Goal: Use online tool/utility

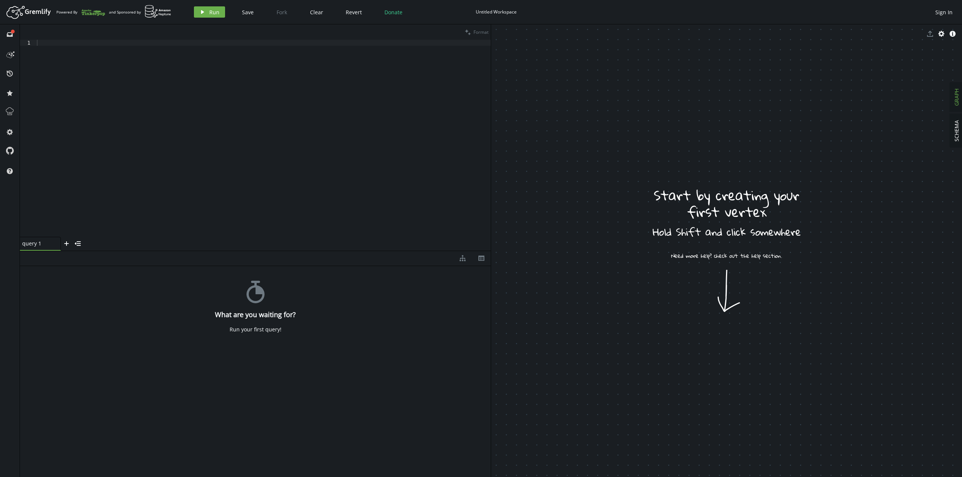
click at [214, 144] on div at bounding box center [262, 144] width 455 height 209
click at [88, 256] on div "diagram-tree th" at bounding box center [255, 258] width 471 height 15
click at [83, 258] on div "diagram-tree th" at bounding box center [255, 258] width 471 height 15
click at [192, 106] on div at bounding box center [262, 144] width 455 height 209
type textarea "i"
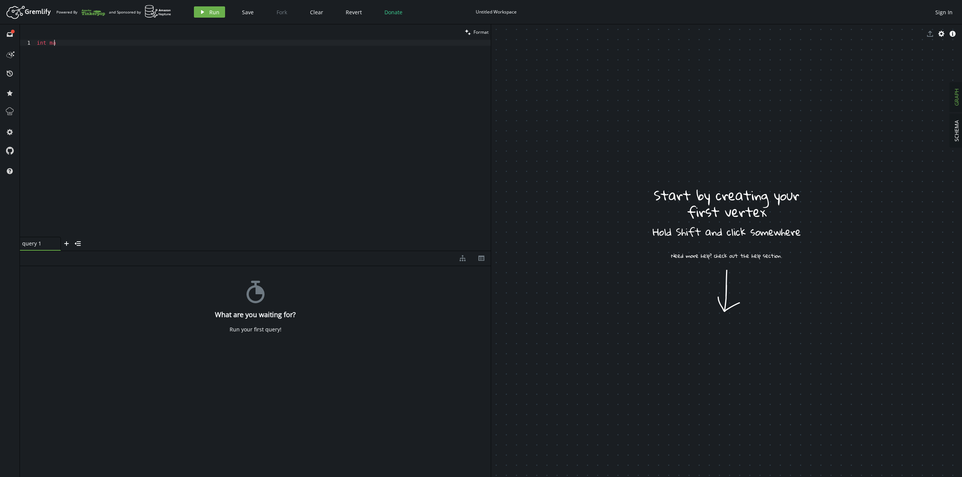
scroll to position [0, 5]
type textarea "i"
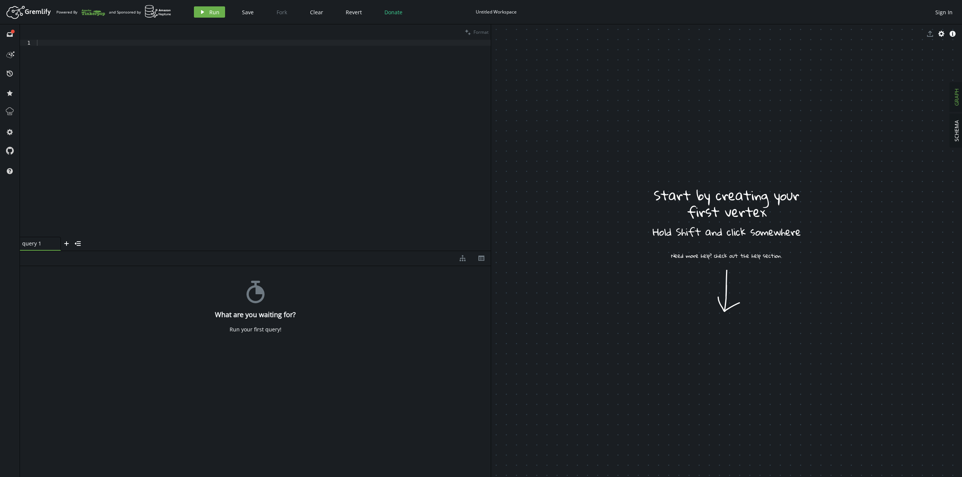
drag, startPoint x: 717, startPoint y: 383, endPoint x: 715, endPoint y: 366, distance: 16.7
drag, startPoint x: 703, startPoint y: 337, endPoint x: 691, endPoint y: 349, distance: 16.2
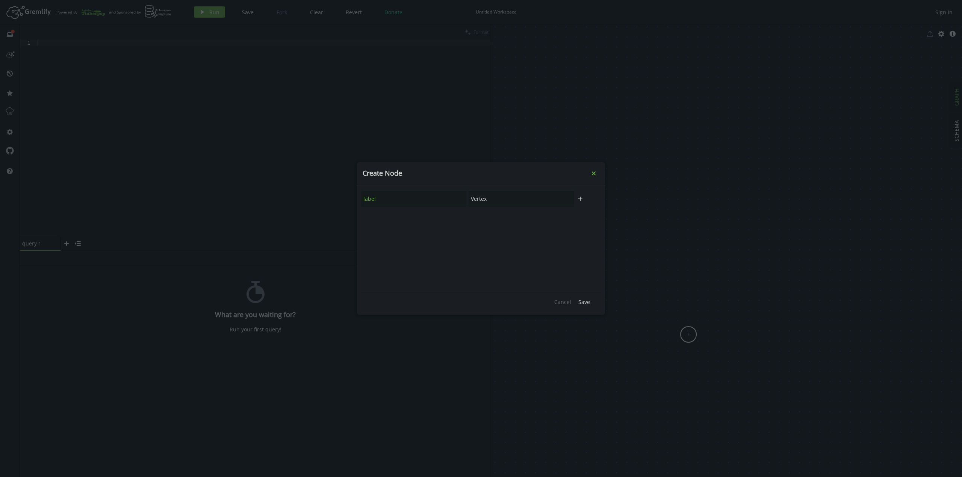
click at [590, 174] on icon "small-cross" at bounding box center [594, 174] width 8 height 8
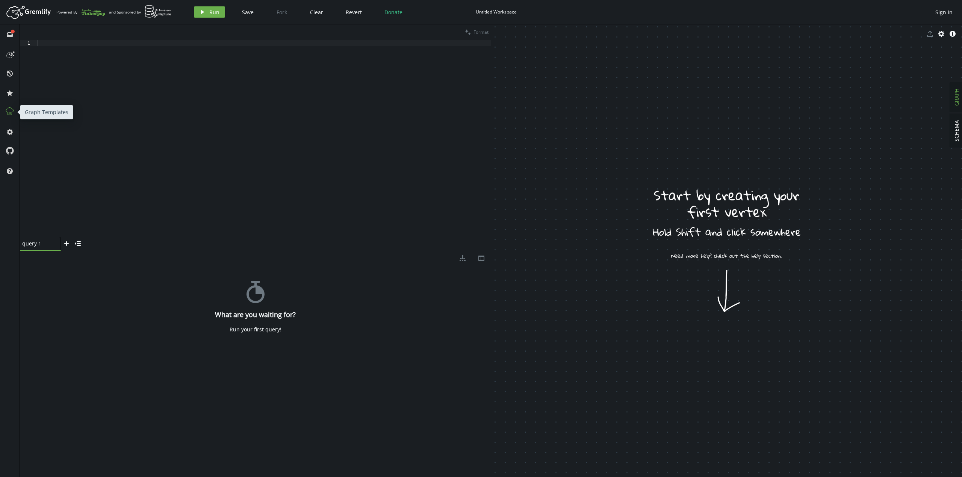
click at [8, 109] on icon at bounding box center [10, 112] width 8 height 8
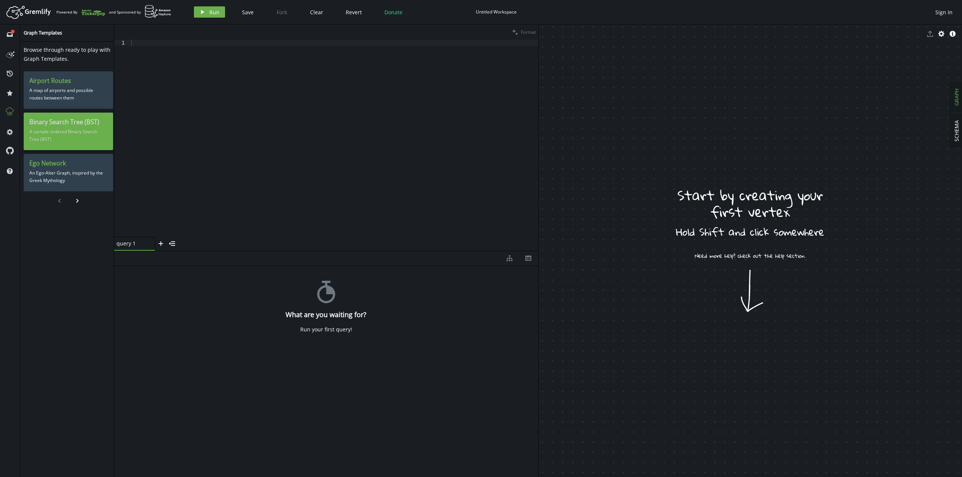
click at [94, 141] on p "A sample ordered Binary Search Tree (BST)" at bounding box center [68, 135] width 78 height 19
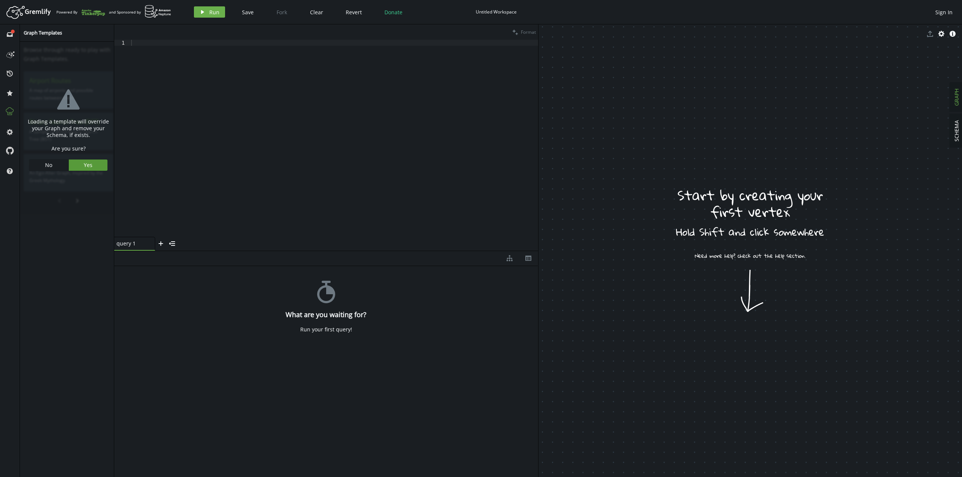
click at [91, 165] on button "Yes" at bounding box center [88, 165] width 39 height 11
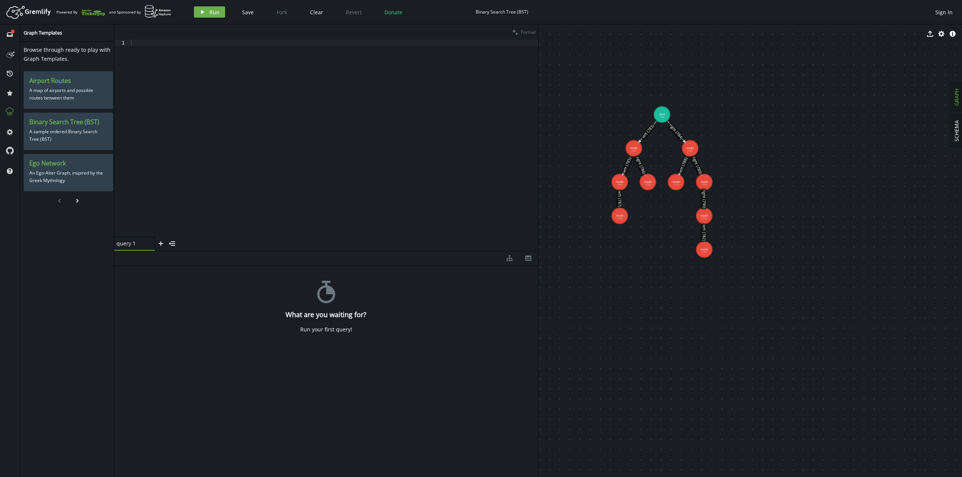
drag, startPoint x: 613, startPoint y: 242, endPoint x: 688, endPoint y: 325, distance: 112.2
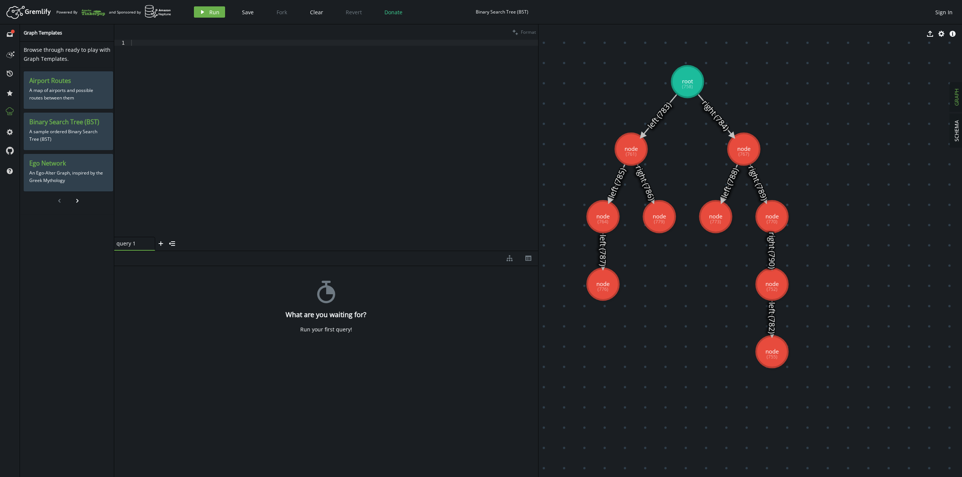
drag, startPoint x: 664, startPoint y: 198, endPoint x: 695, endPoint y: 166, distance: 44.6
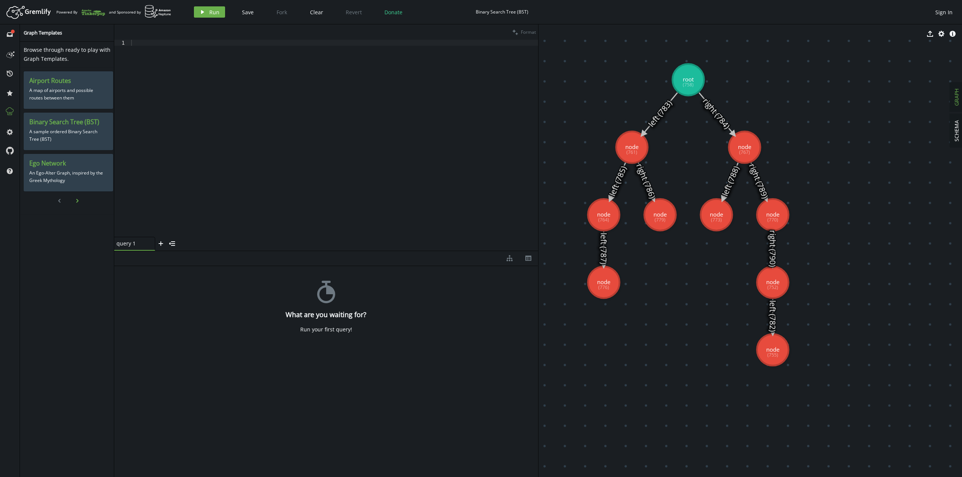
click at [76, 202] on icon "chevron-right" at bounding box center [77, 201] width 6 height 6
